Goal: Find specific page/section: Find specific page/section

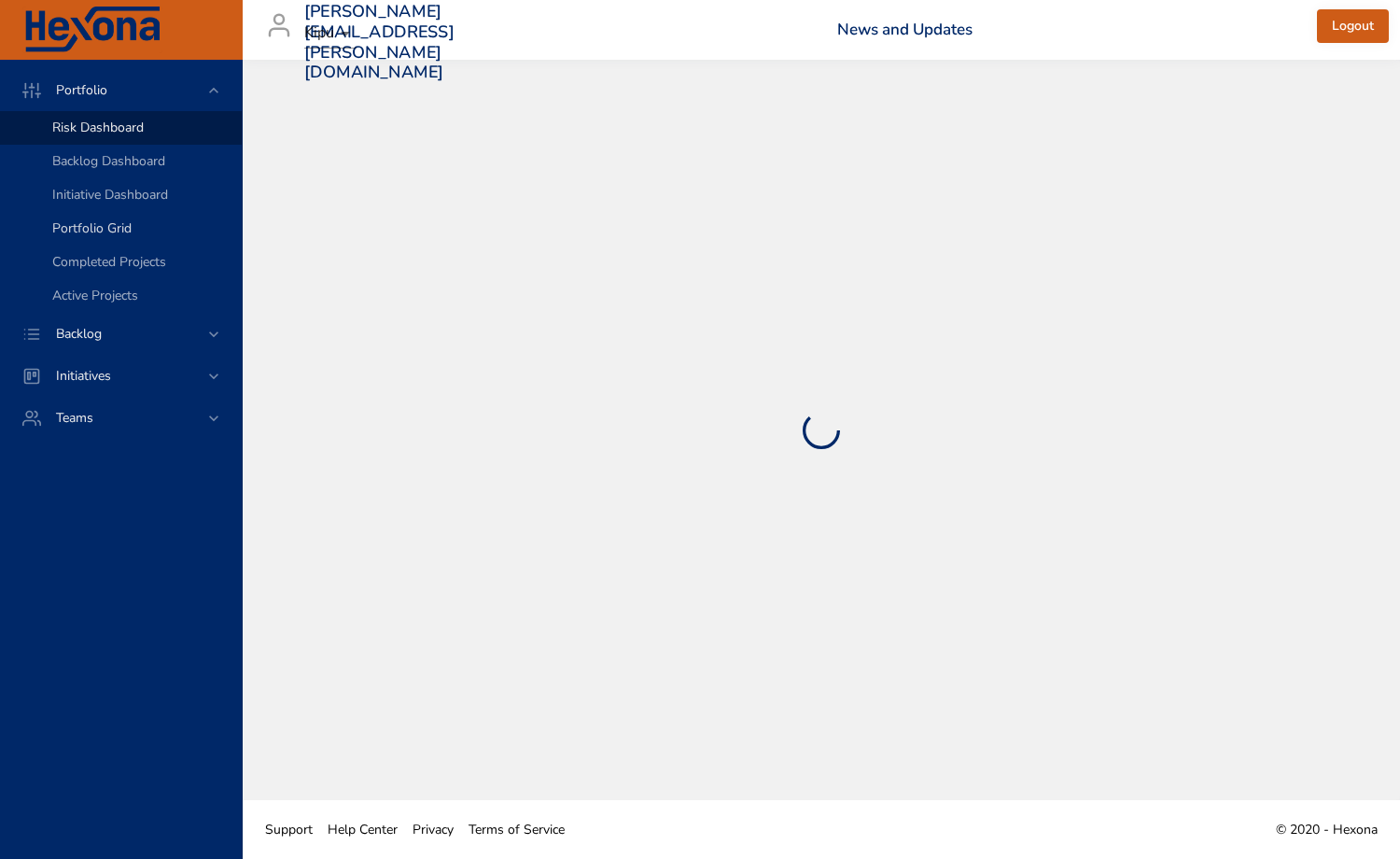
click at [100, 213] on link "Portfolio Grid" at bounding box center [121, 228] width 241 height 34
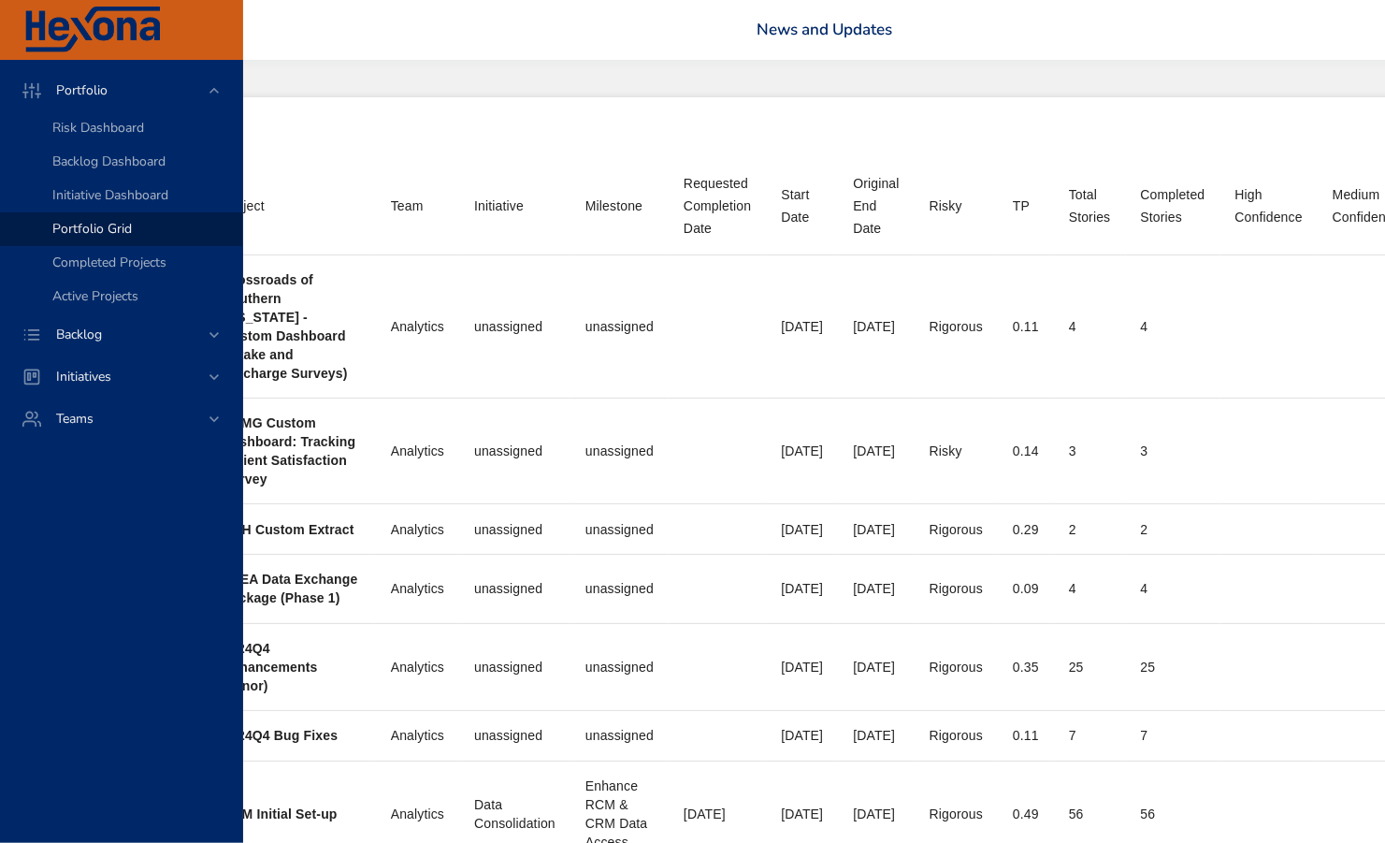
scroll to position [0, 870]
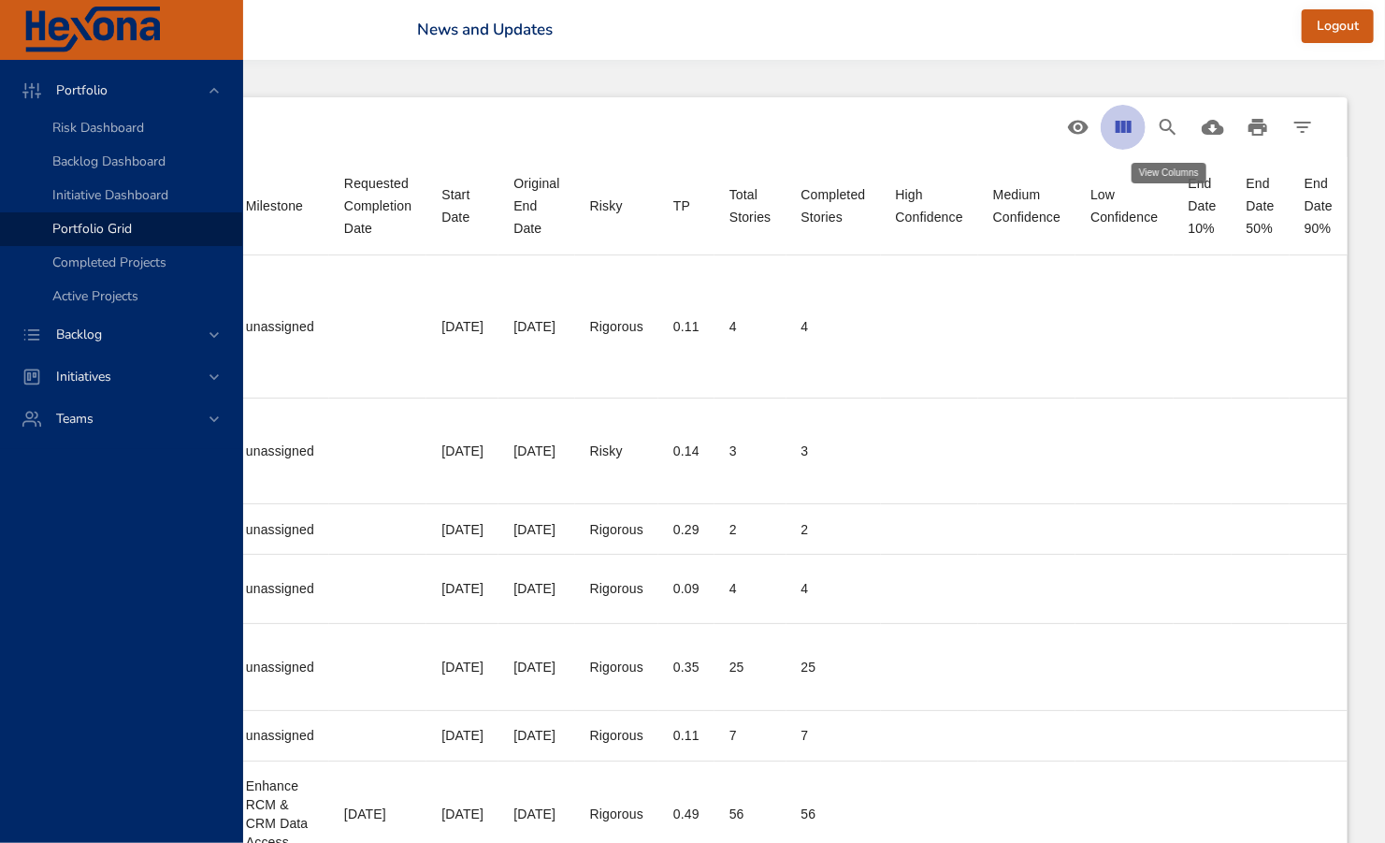
click at [1116, 117] on icon "View Columns" at bounding box center [1123, 127] width 22 height 22
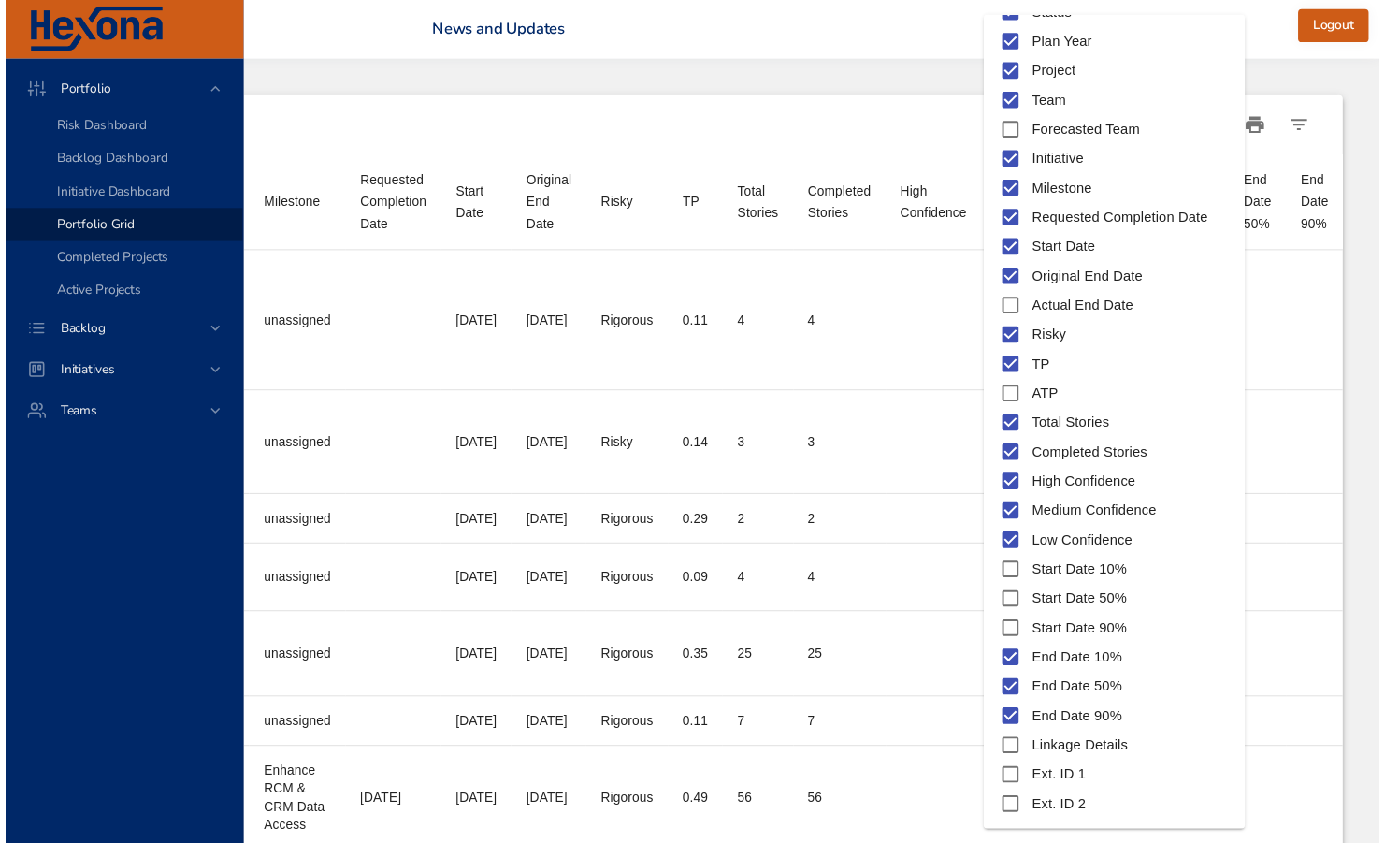
scroll to position [156, 0]
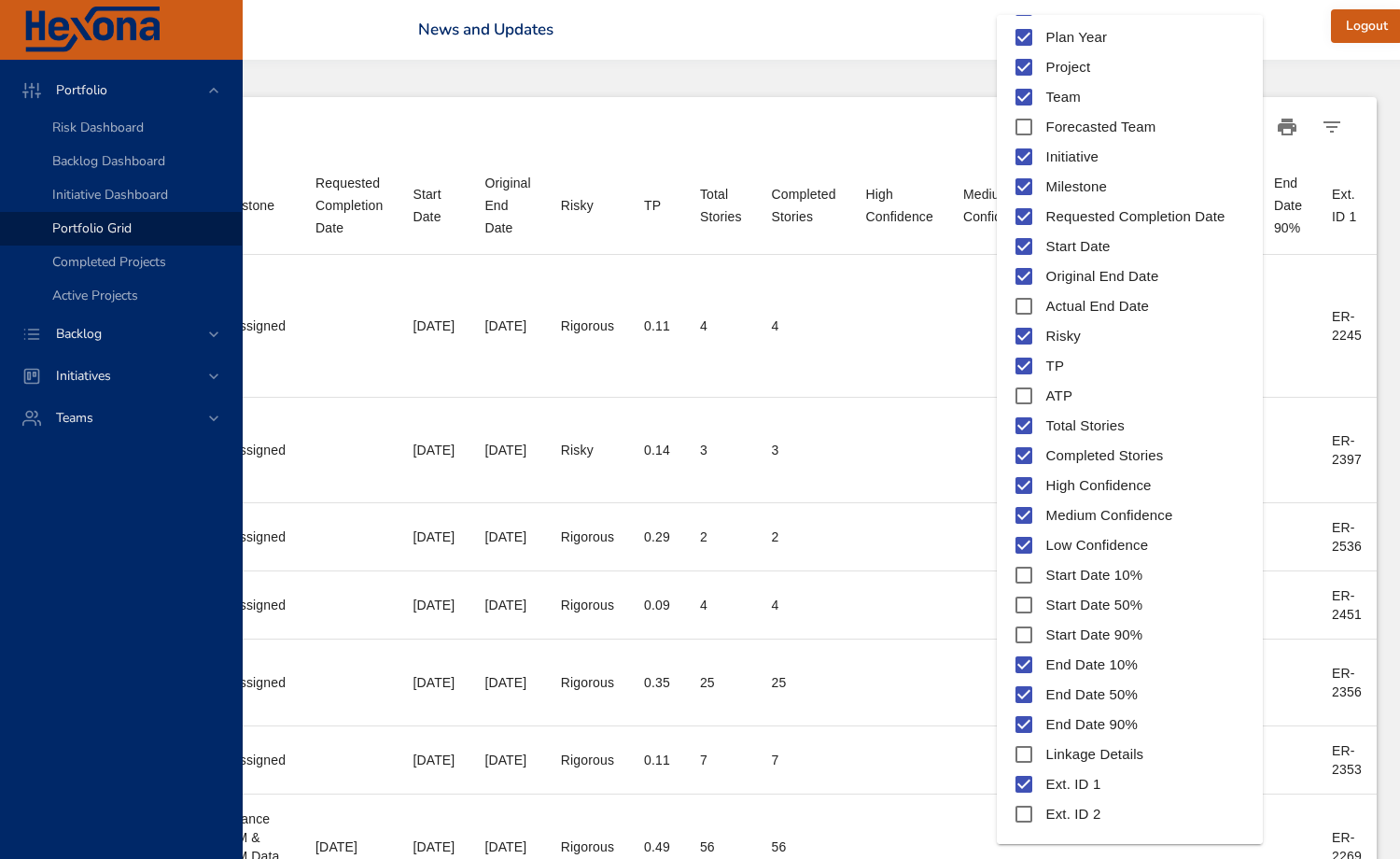
click at [1312, 26] on div at bounding box center [700, 429] width 1400 height 859
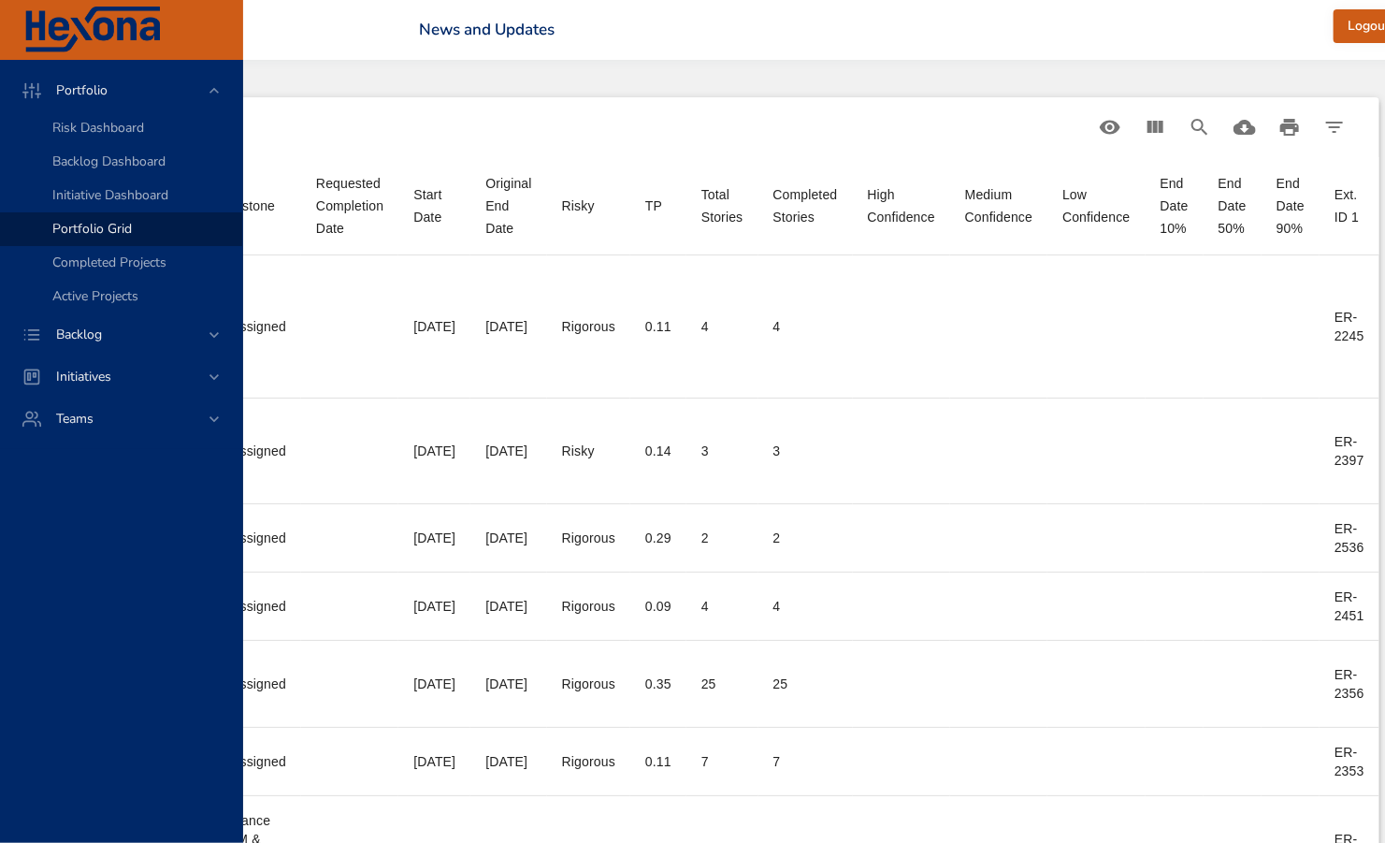
click at [94, 17] on img at bounding box center [92, 30] width 140 height 47
